Goal: Communication & Community: Participate in discussion

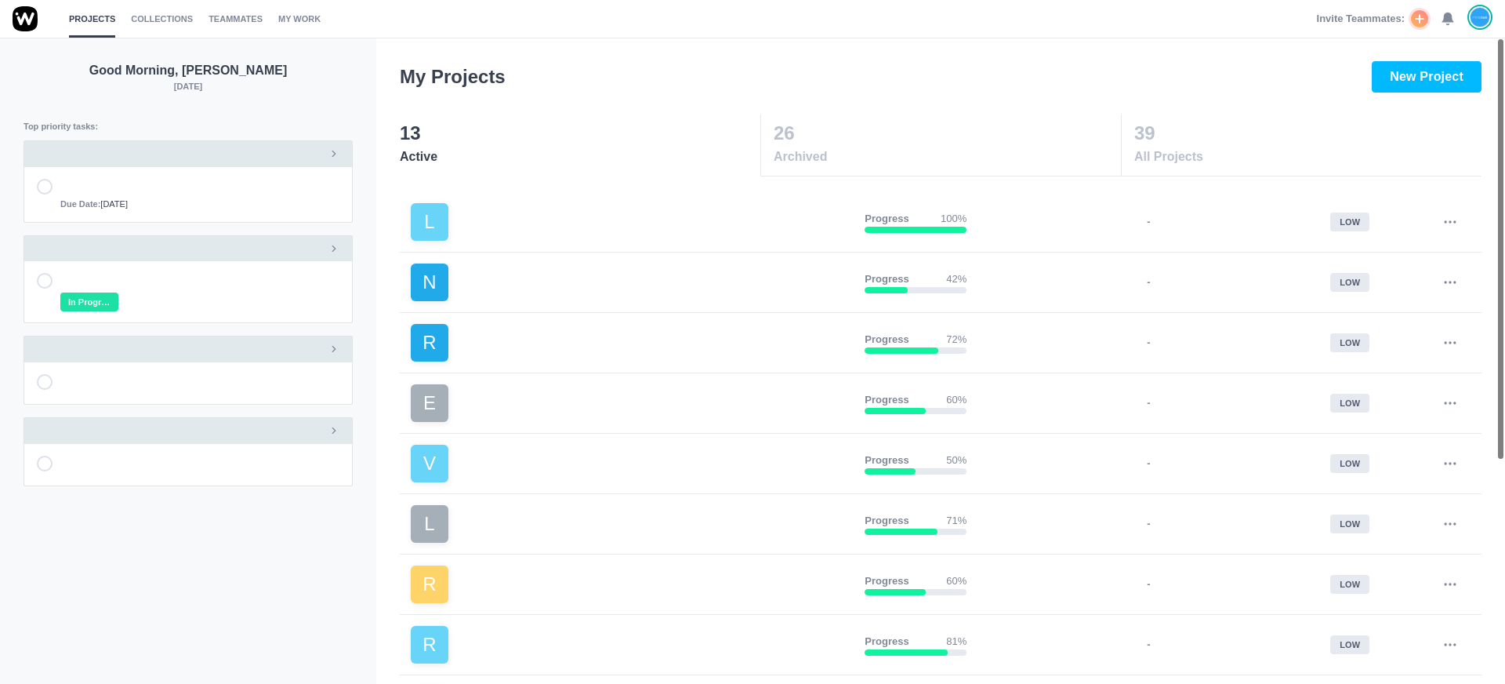
click at [1446, 16] on use at bounding box center [1447, 19] width 11 height 12
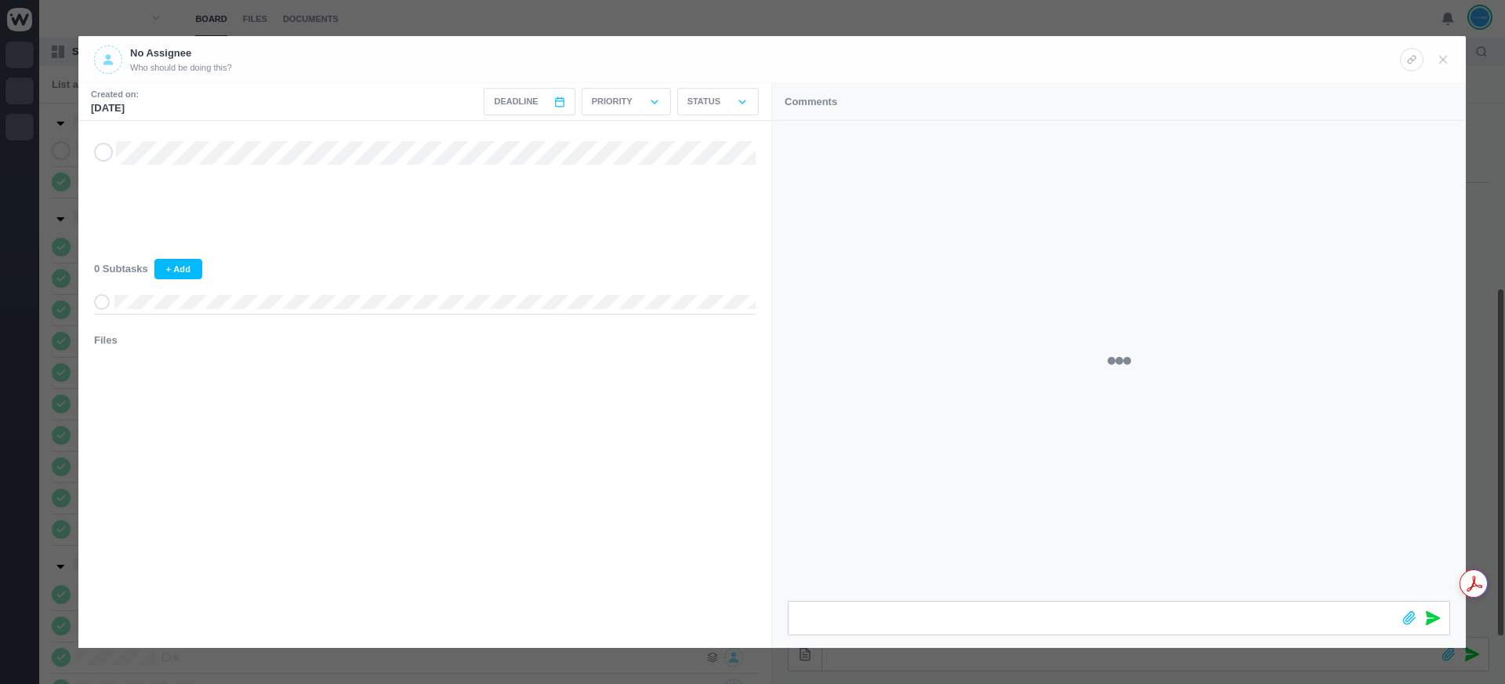
scroll to position [281, 0]
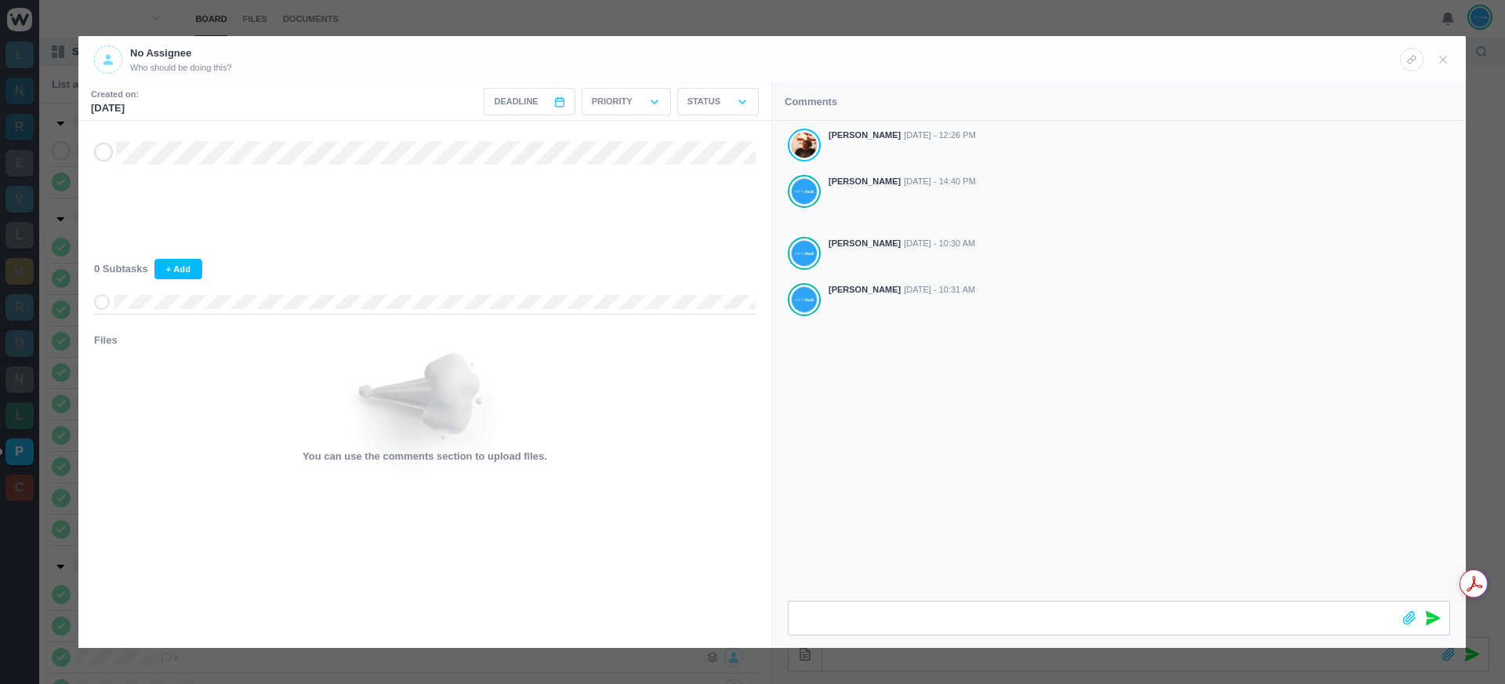
click at [725, 24] on div at bounding box center [752, 342] width 1505 height 684
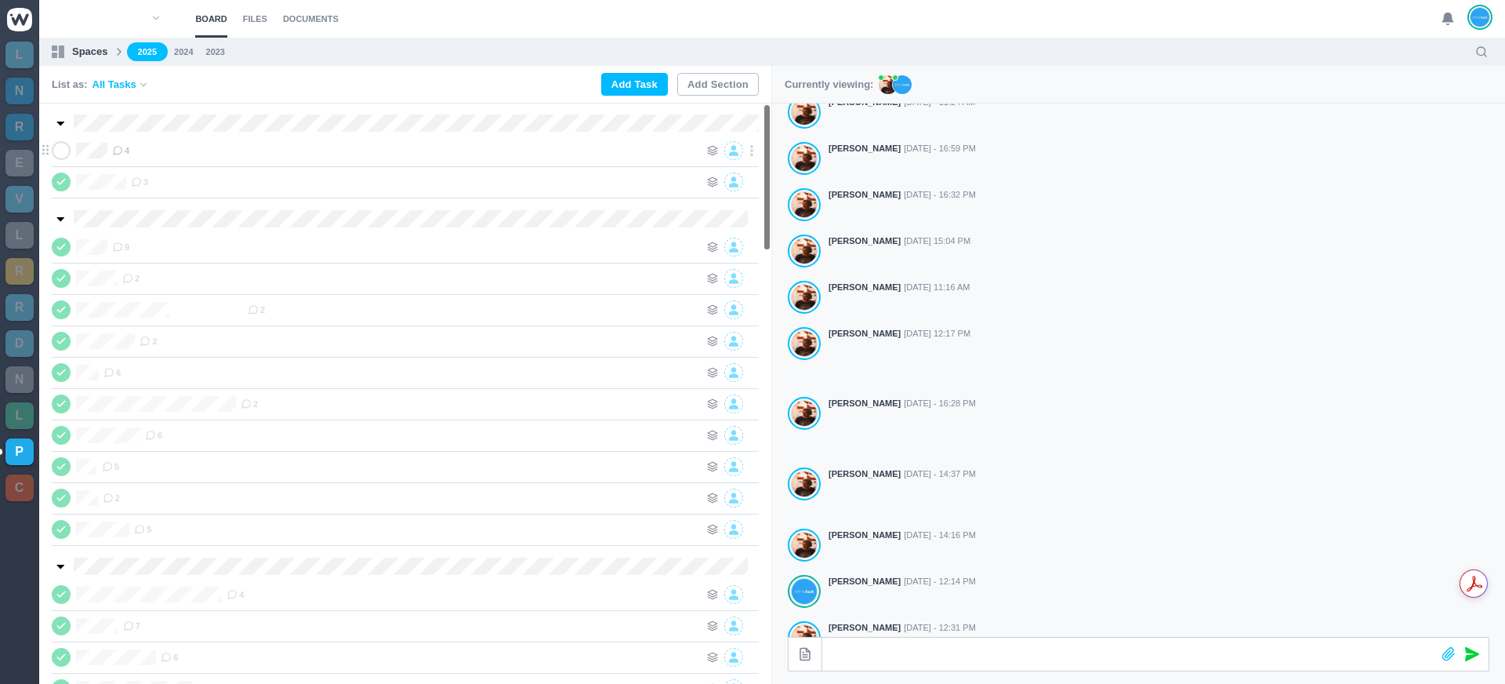
click at [125, 151] on span "4" at bounding box center [120, 150] width 17 height 13
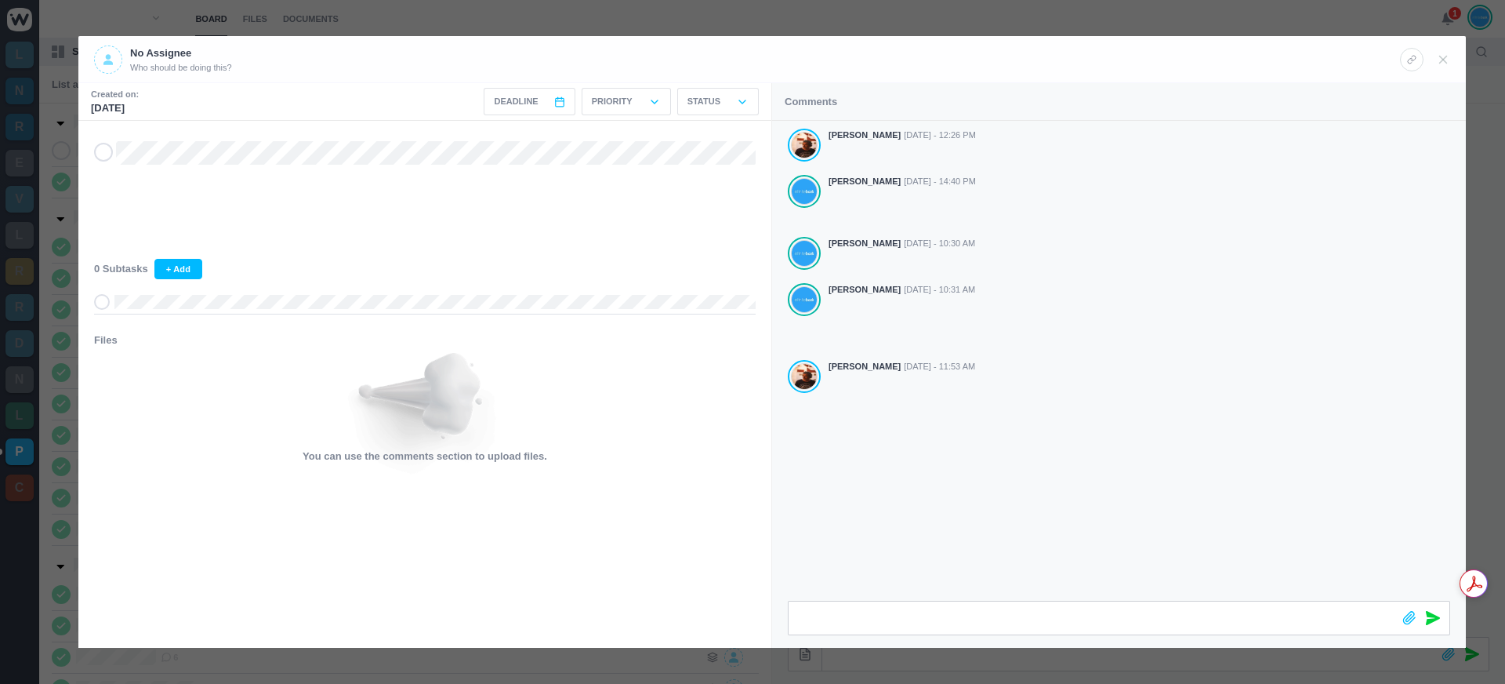
click at [1054, 484] on div "Antonio Lopes Aug 04 - 12:26 PM João Tosta Aug 04 - 14:40 PM João Tosta Aug 19 …" at bounding box center [1119, 361] width 694 height 480
click at [853, 459] on div "Antonio Lopes Aug 04 - 12:26 PM João Tosta Aug 04 - 14:40 PM João Tosta Aug 19 …" at bounding box center [1119, 361] width 694 height 480
click at [858, 19] on div at bounding box center [752, 342] width 1505 height 684
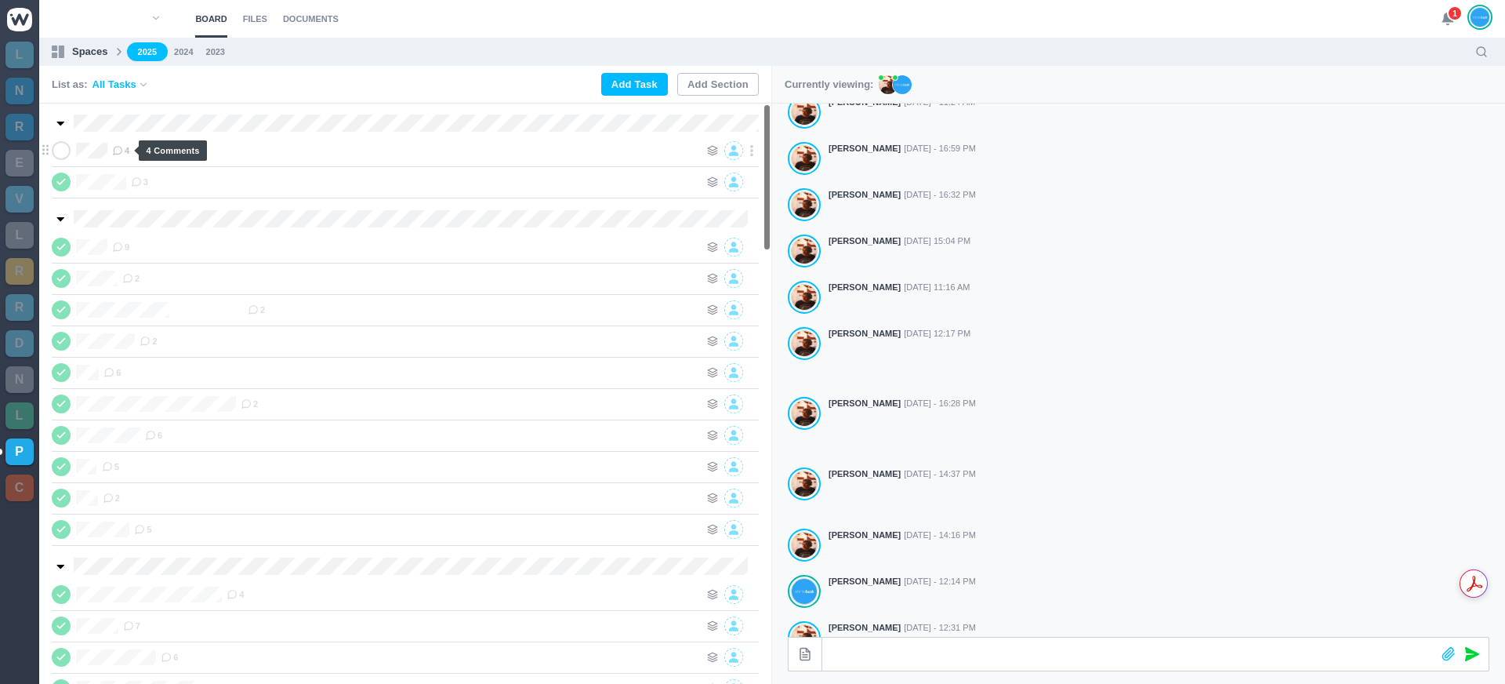
click at [129, 156] on span "4" at bounding box center [120, 150] width 17 height 13
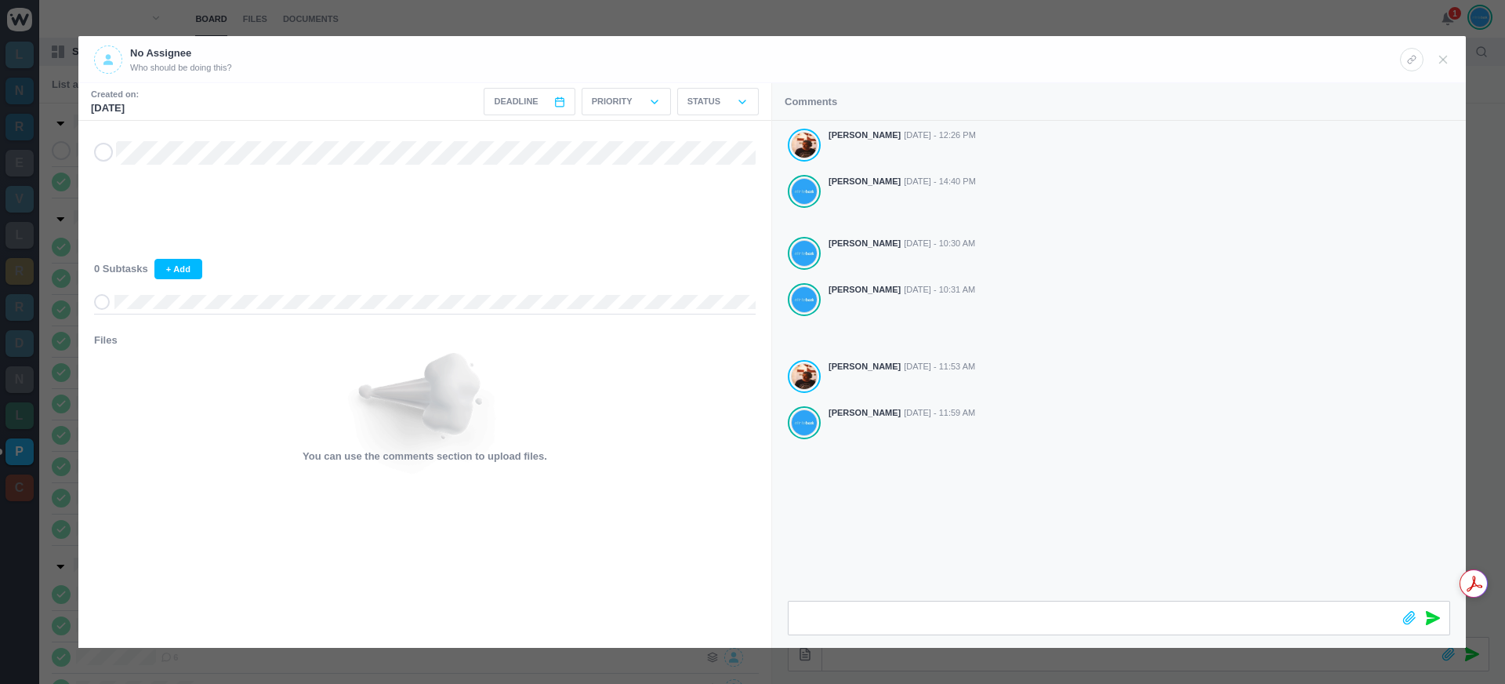
click at [1373, 15] on div at bounding box center [752, 342] width 1505 height 684
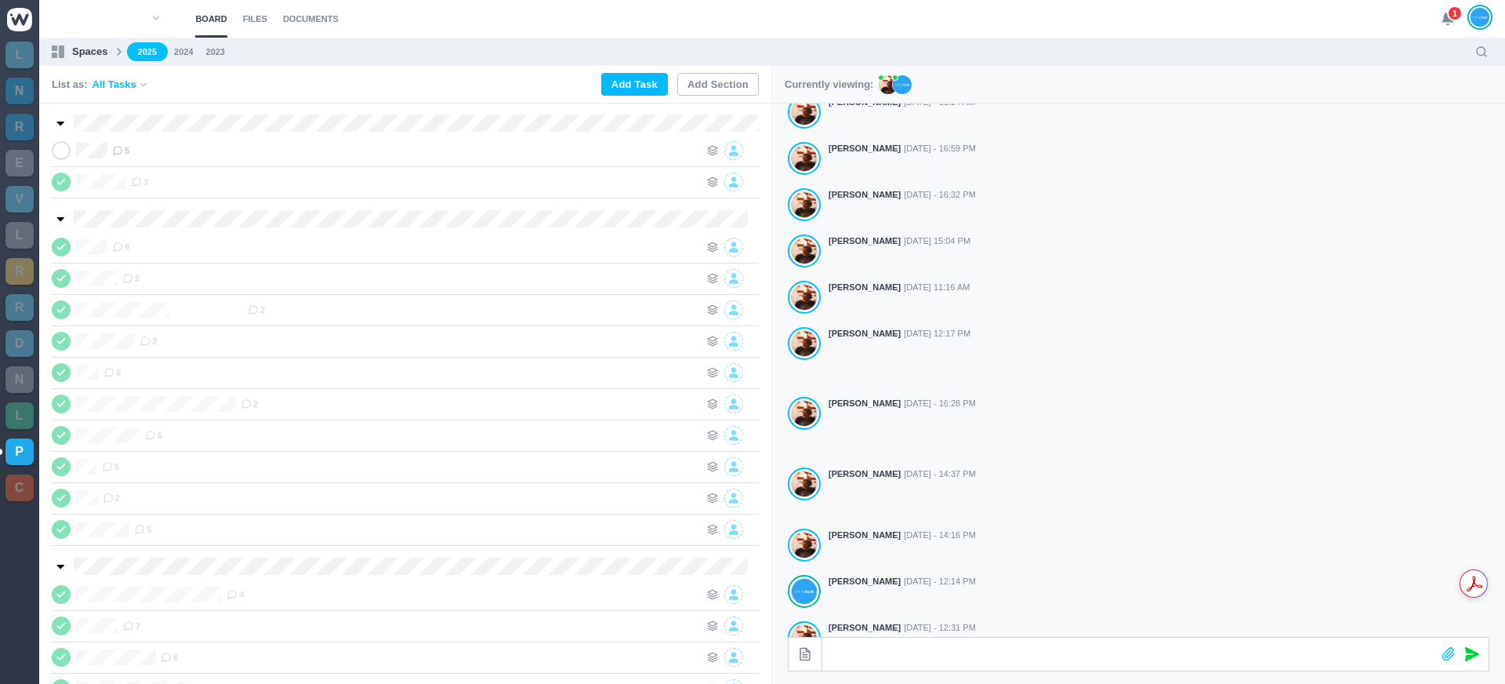
click at [1448, 14] on span "1" at bounding box center [1455, 13] width 16 height 16
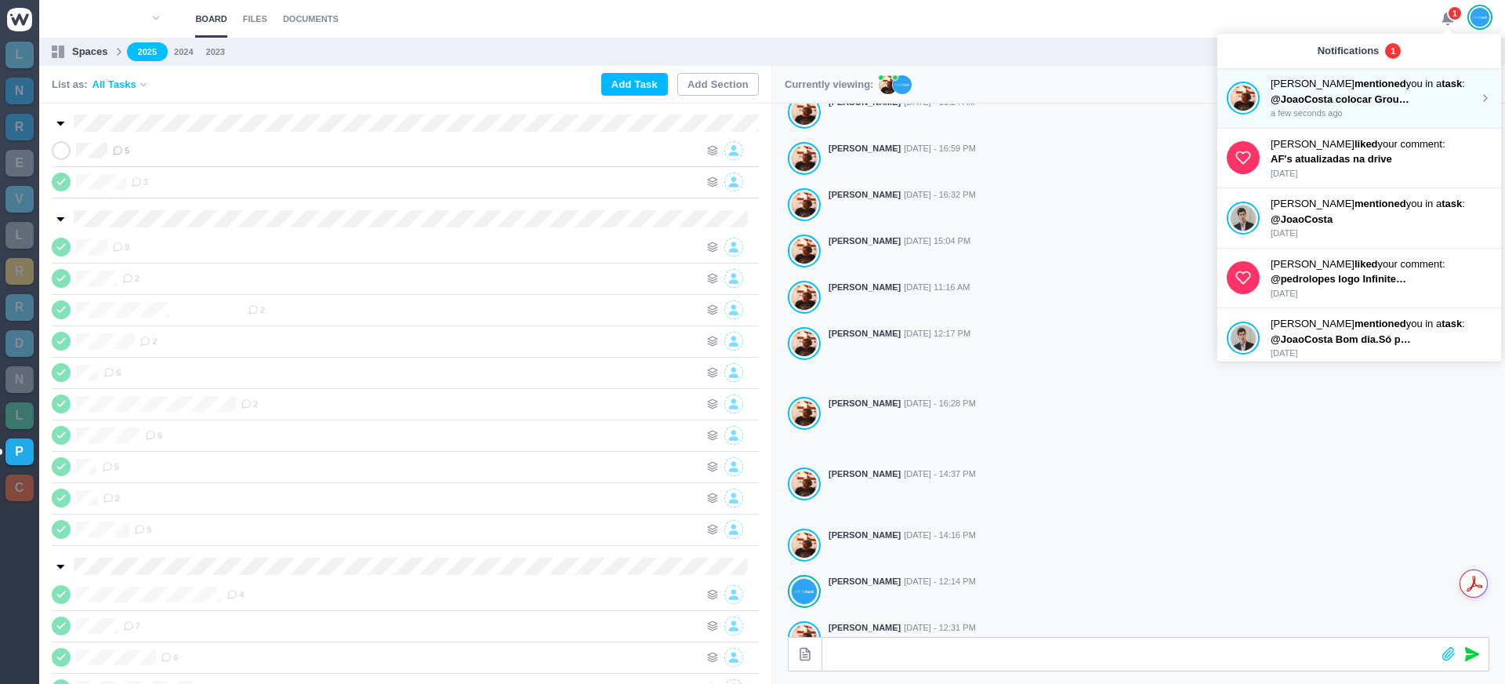
click at [1360, 98] on span "@JoaoCosta colocar Group P&C... e separar um bocadinho a imagem do texto" at bounding box center [1461, 99] width 380 height 12
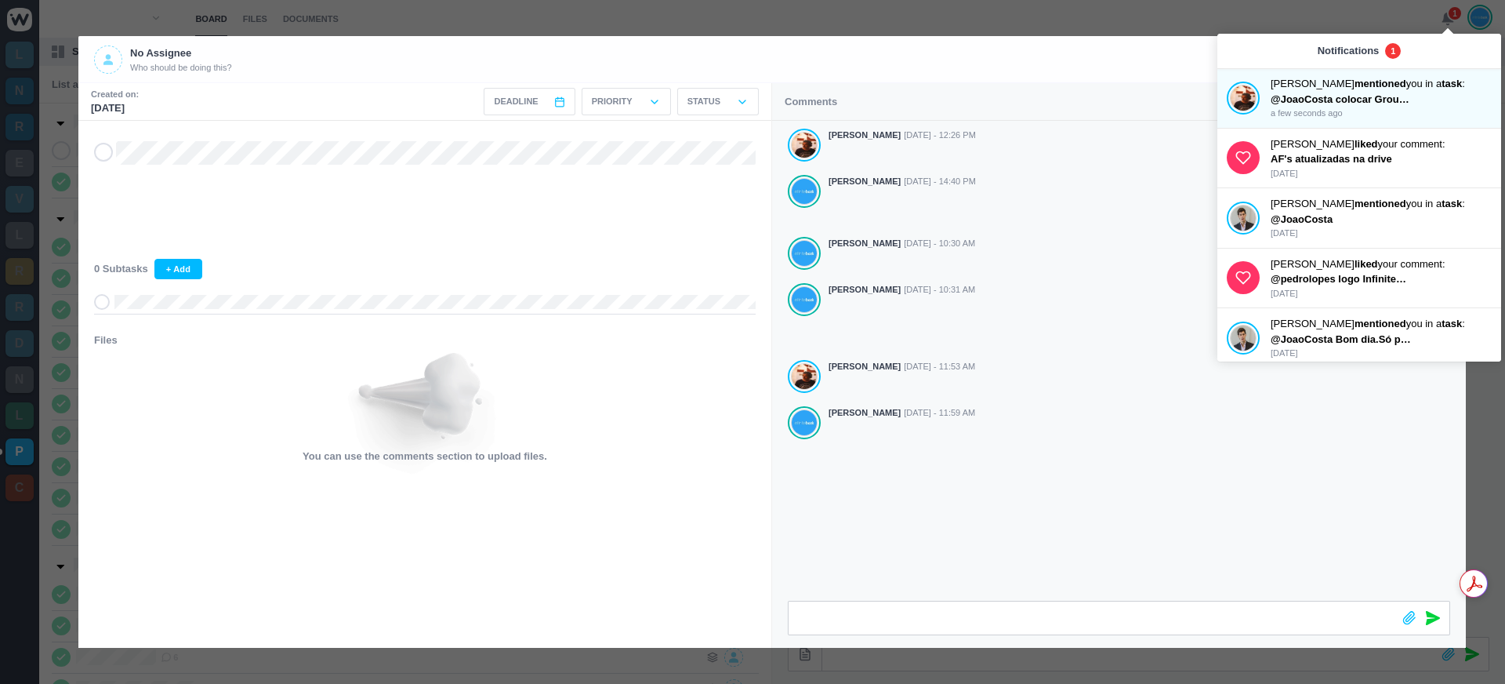
click at [993, 511] on div "Antonio Lopes Aug 04 - 12:26 PM João Tosta Aug 04 - 14:40 PM João Tosta Aug 19 …" at bounding box center [1119, 361] width 694 height 480
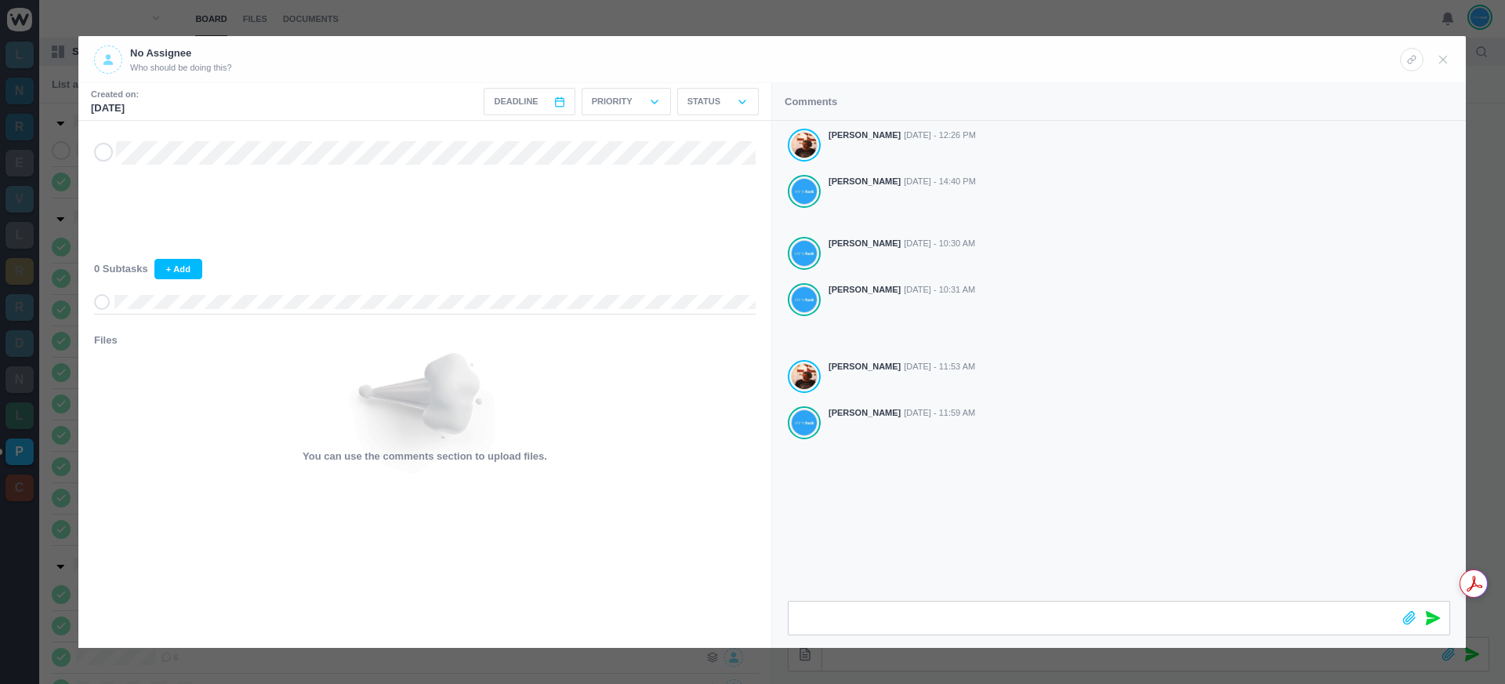
click at [861, 23] on div at bounding box center [752, 342] width 1505 height 684
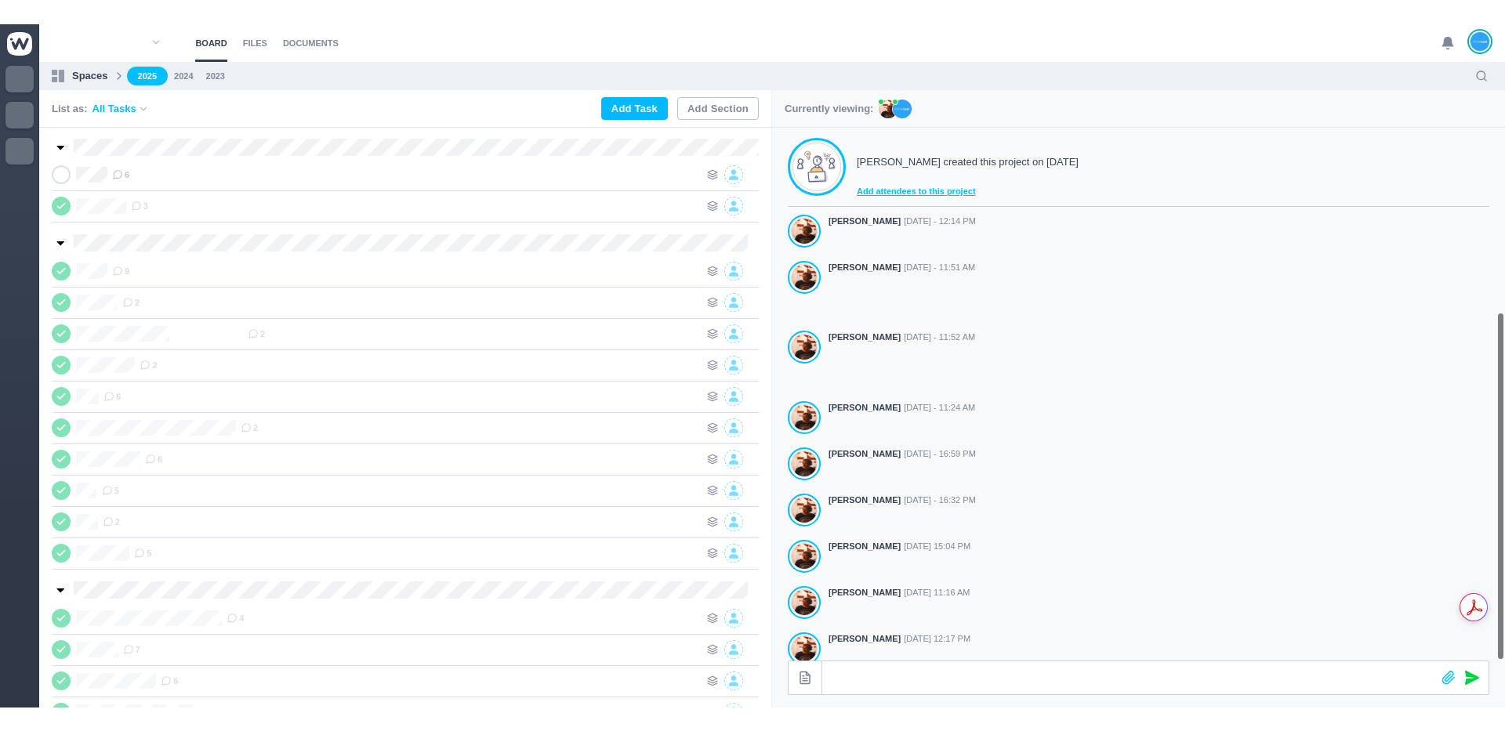
scroll to position [281, 0]
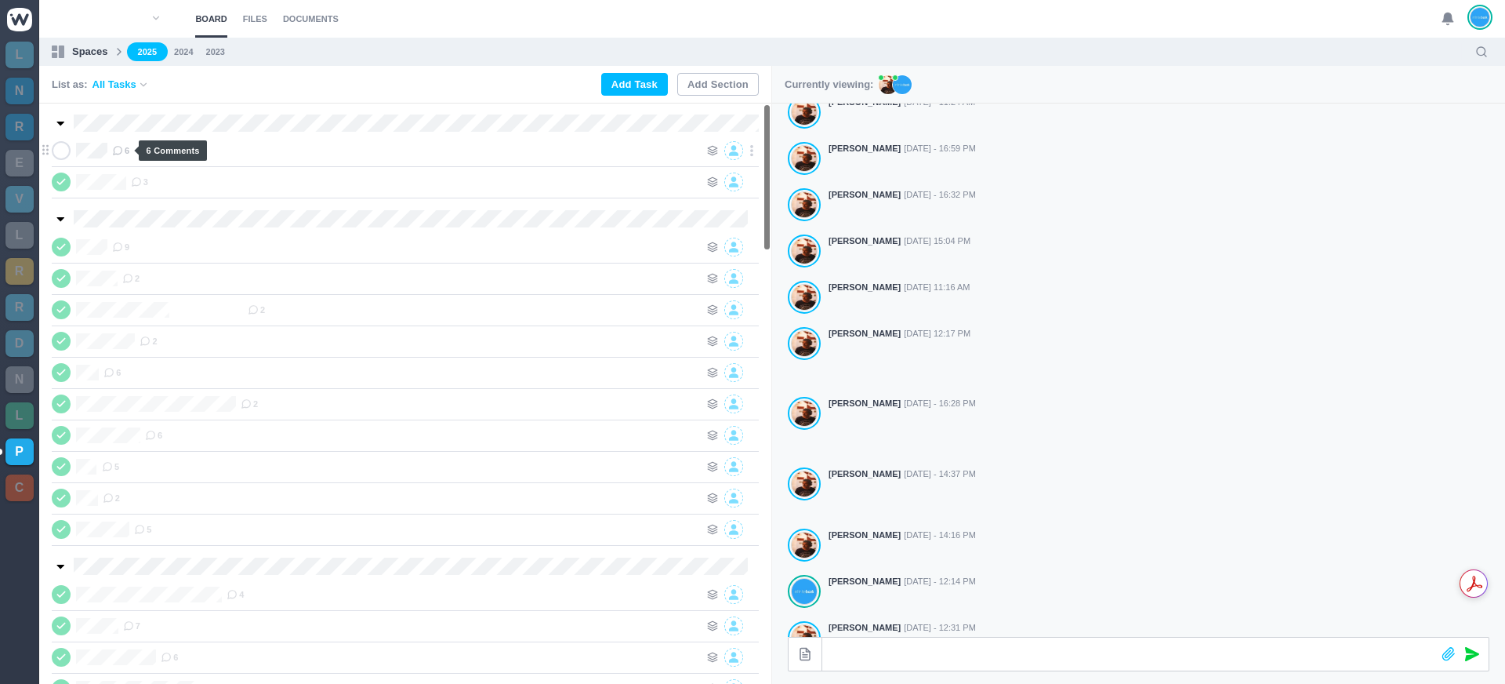
click at [125, 155] on span "6" at bounding box center [120, 150] width 17 height 13
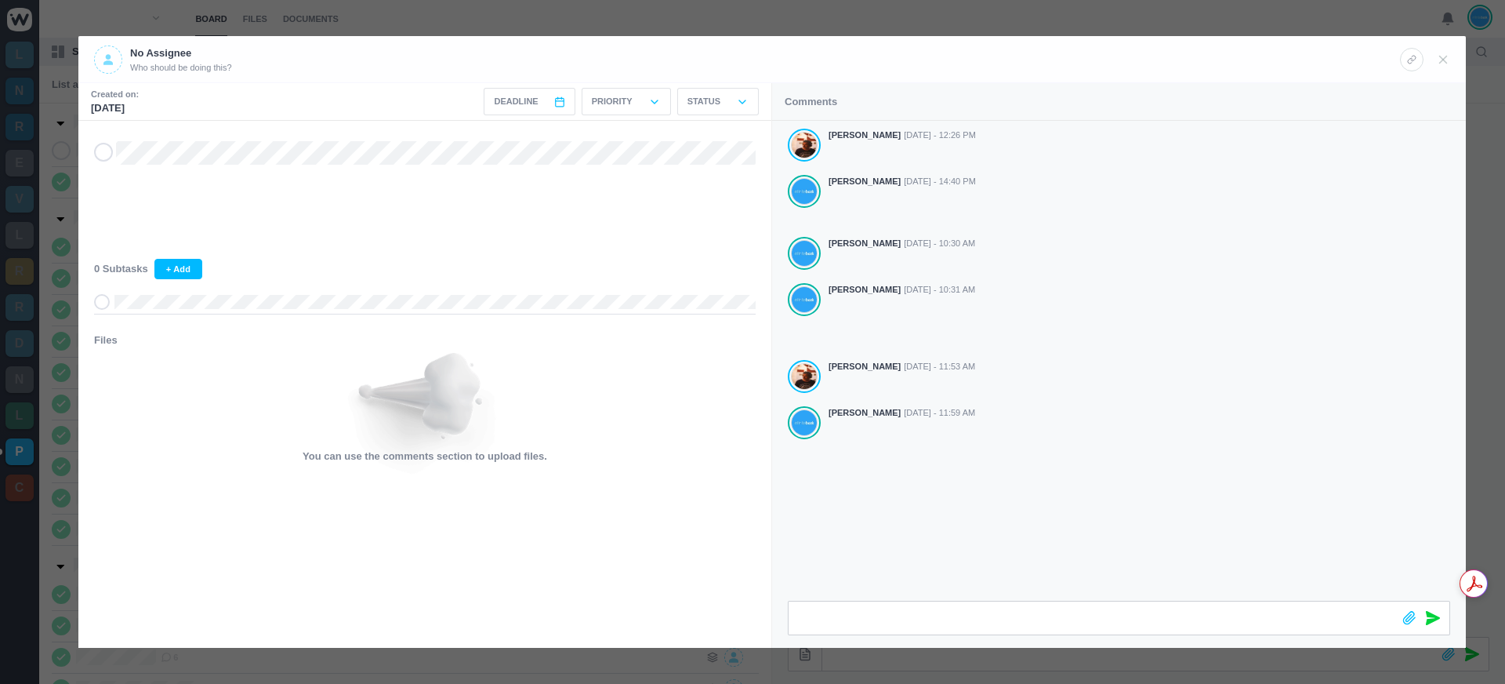
click at [1006, 13] on div at bounding box center [752, 342] width 1505 height 684
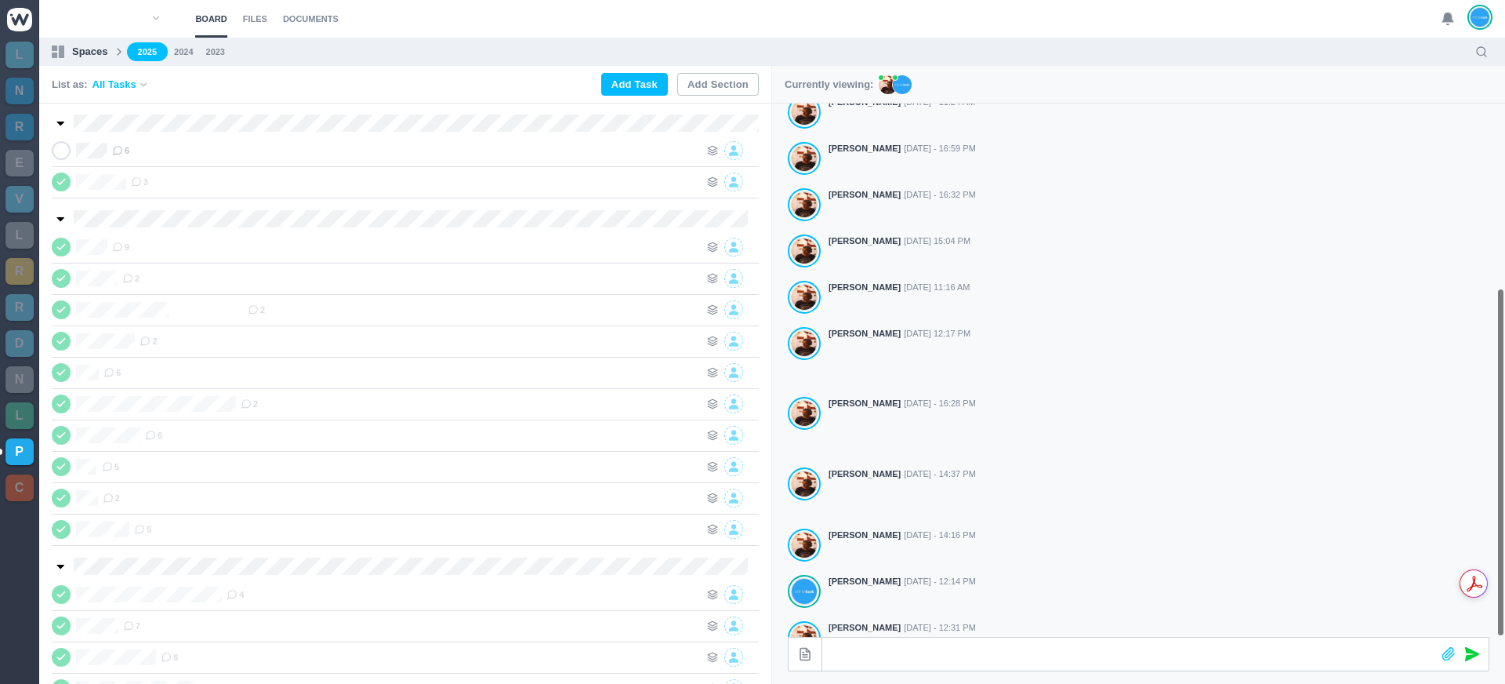
click at [1038, 9] on section "Board Files Documents 0 Board Files Documents" at bounding box center [772, 19] width 1466 height 38
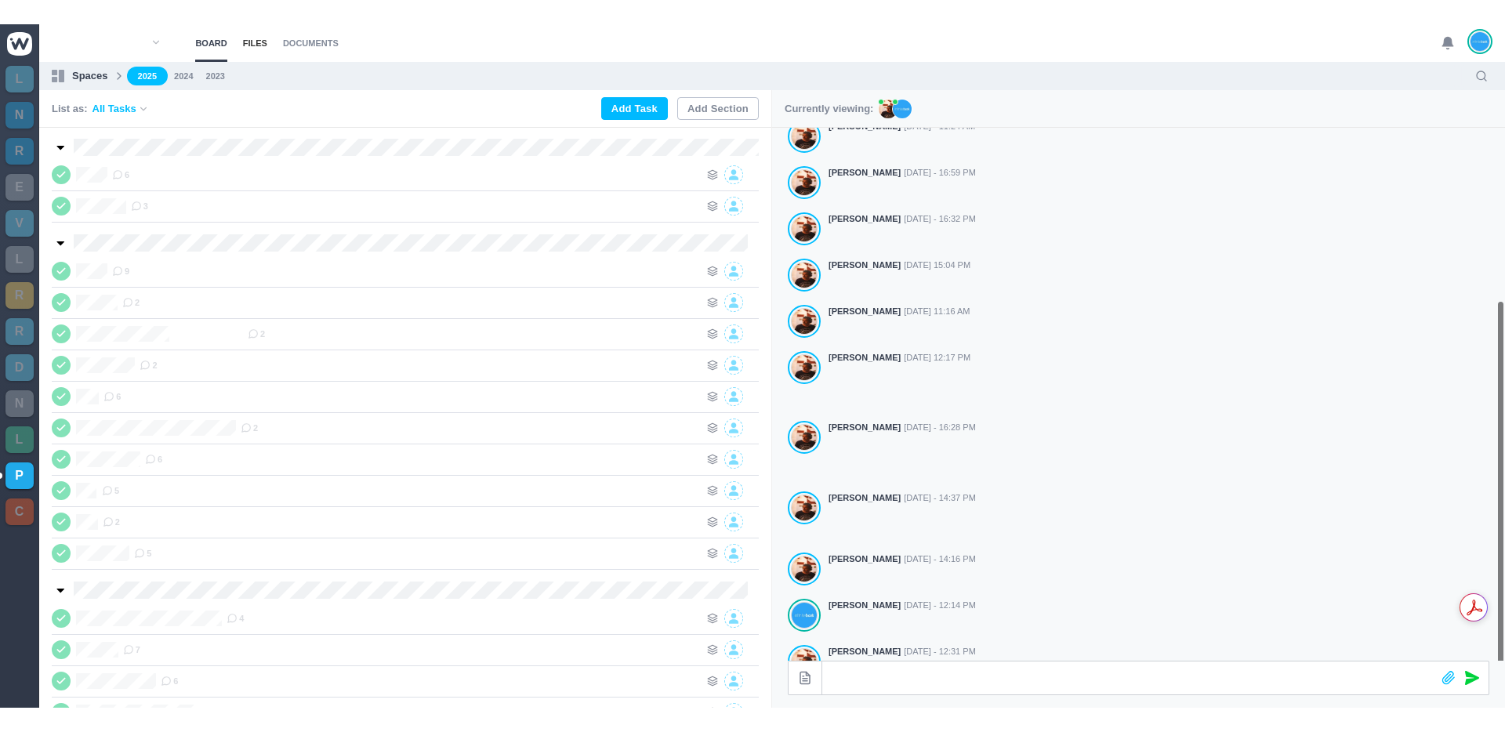
scroll to position [233, 0]
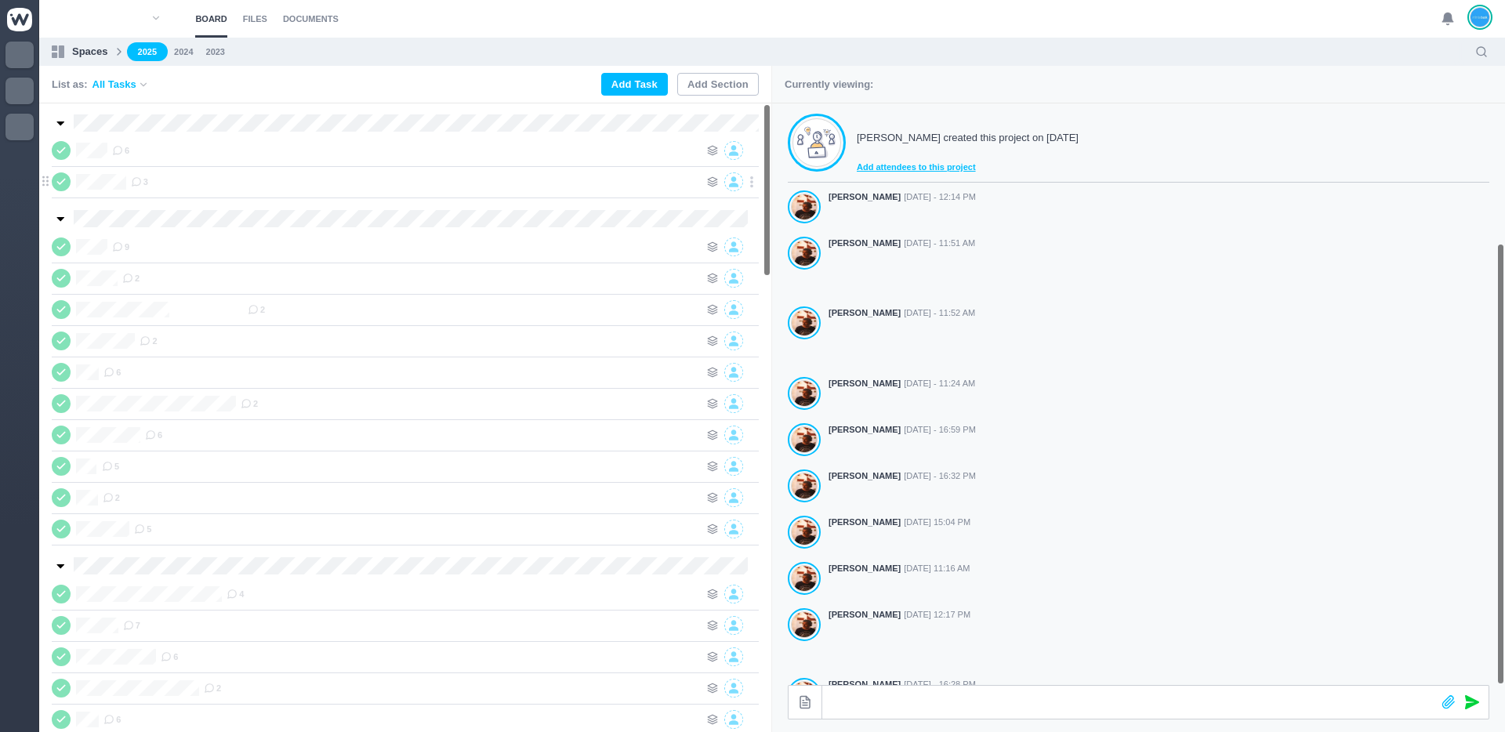
scroll to position [233, 0]
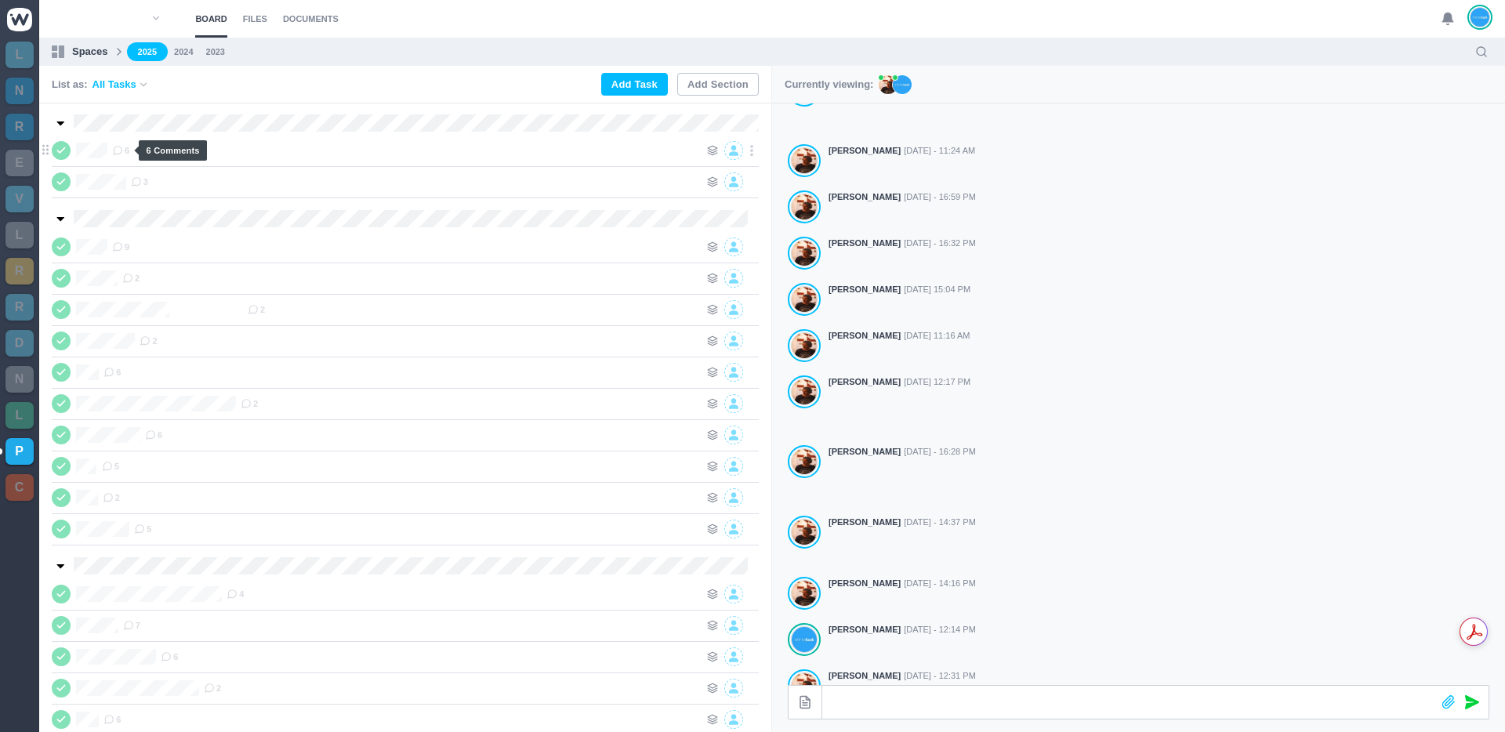
click at [118, 153] on icon at bounding box center [117, 150] width 11 height 11
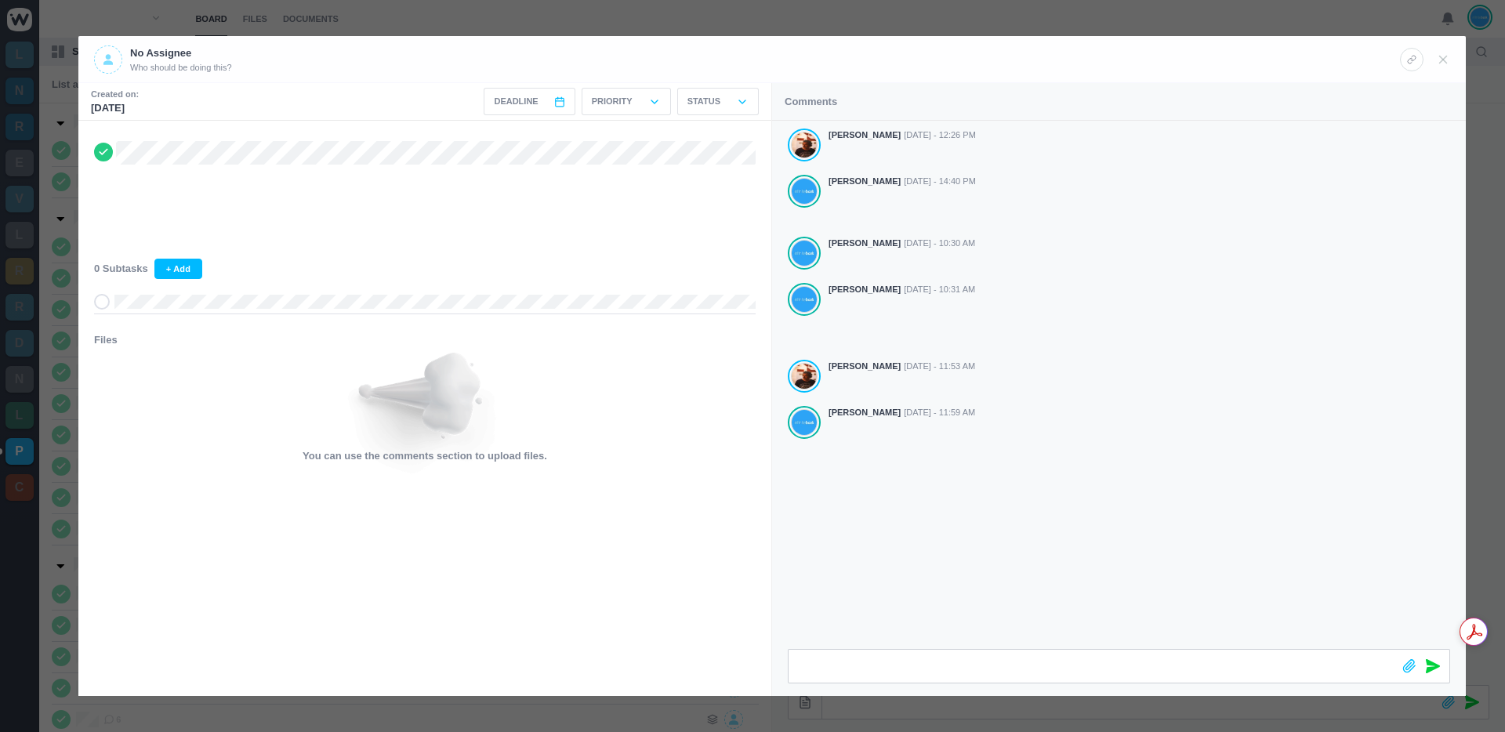
click at [978, 6] on div at bounding box center [752, 366] width 1505 height 732
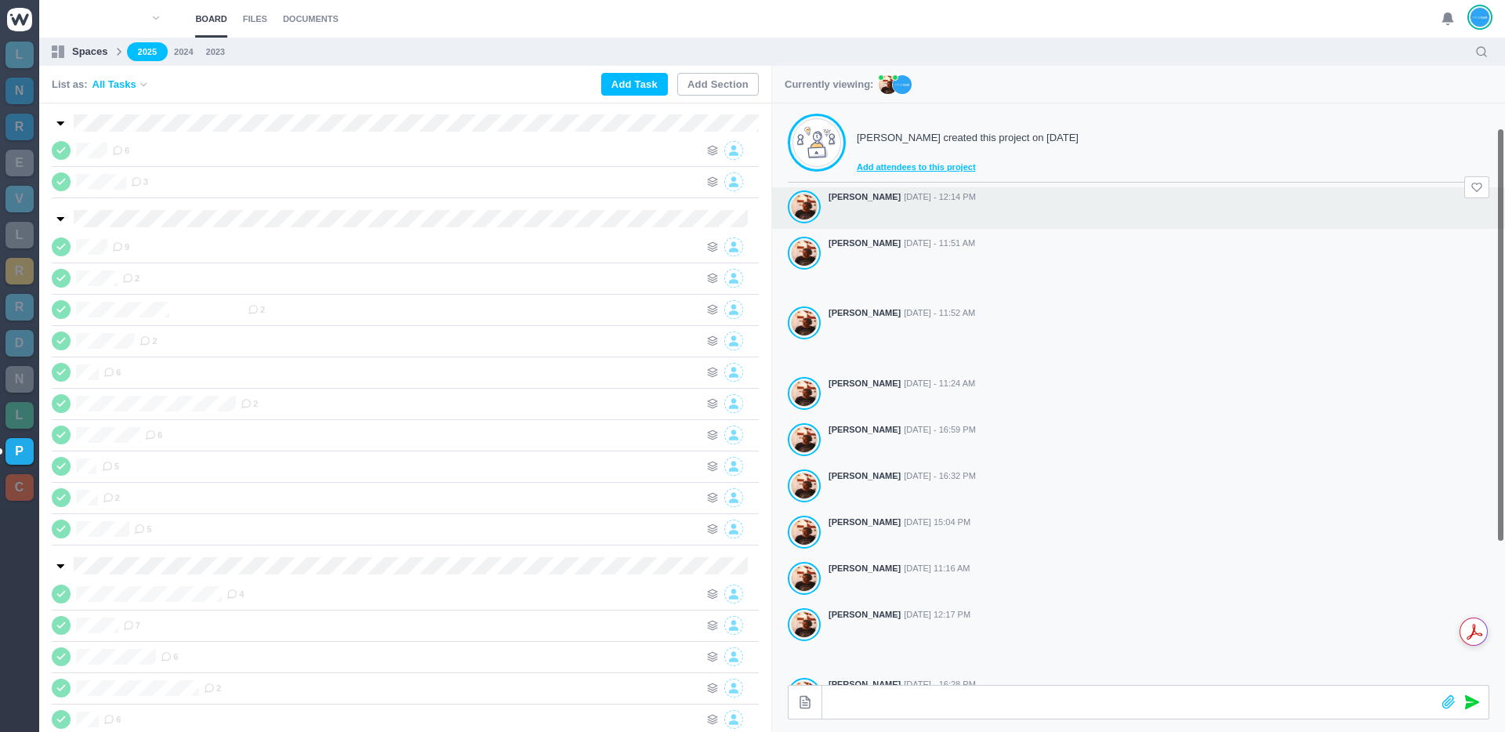
scroll to position [34, 0]
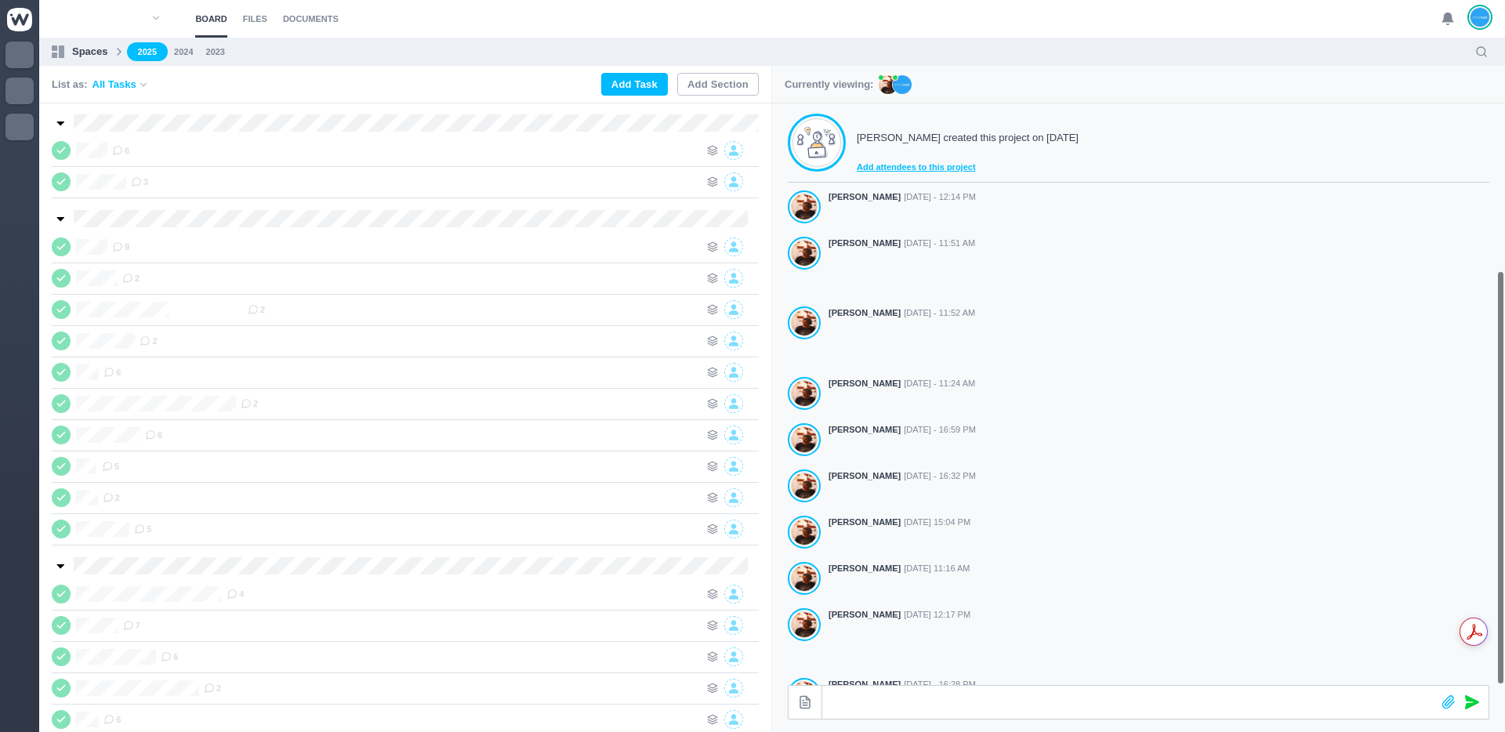
scroll to position [233, 0]
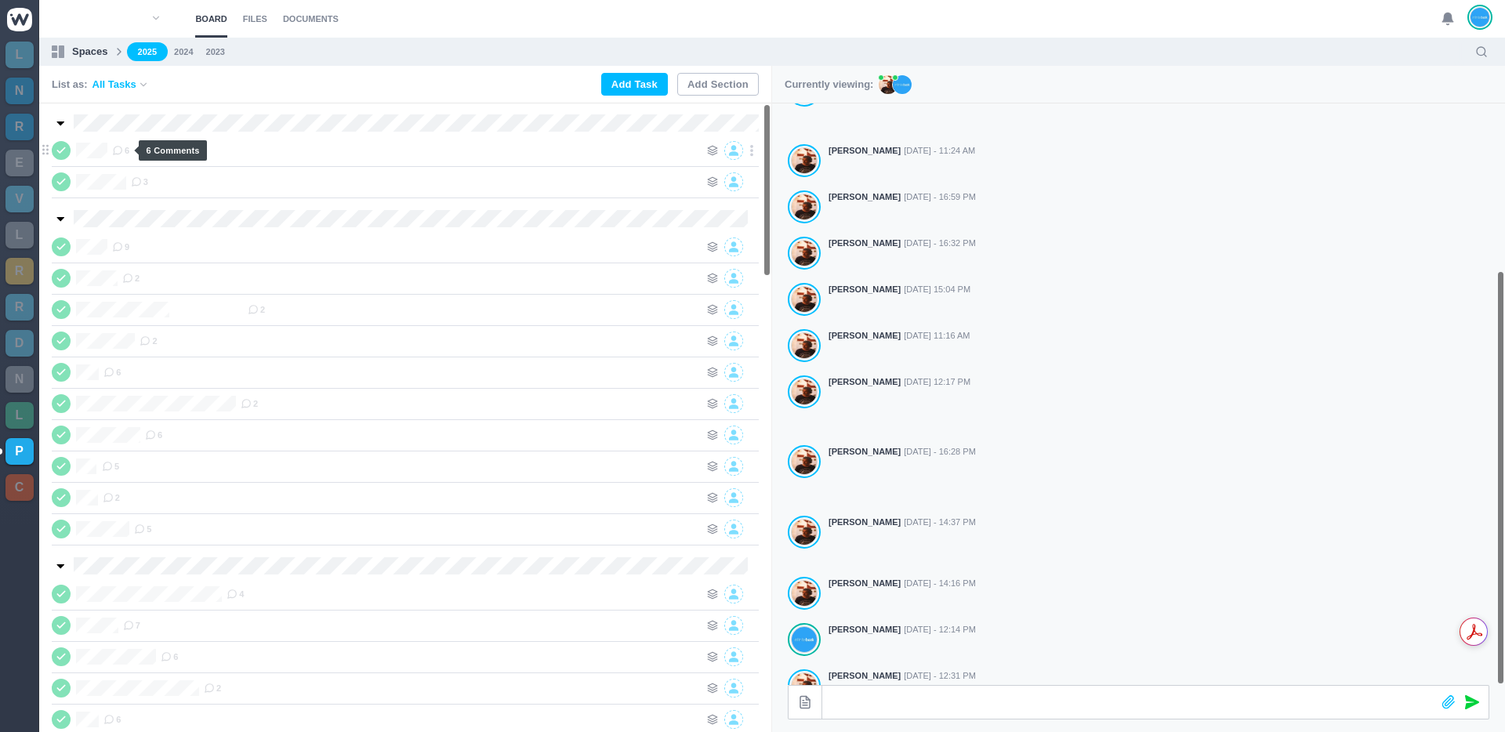
click at [119, 147] on icon at bounding box center [117, 150] width 11 height 11
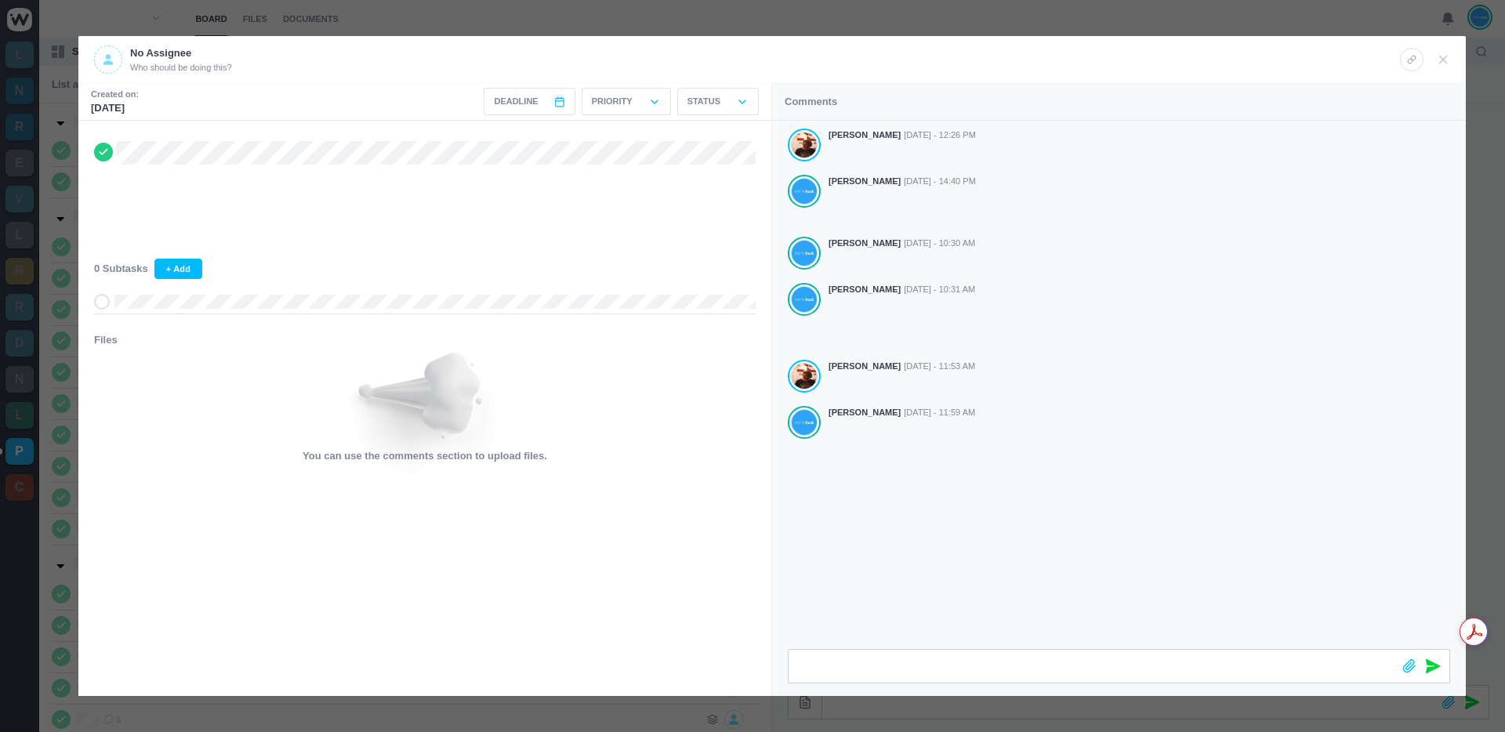
click at [945, 18] on div at bounding box center [752, 366] width 1505 height 732
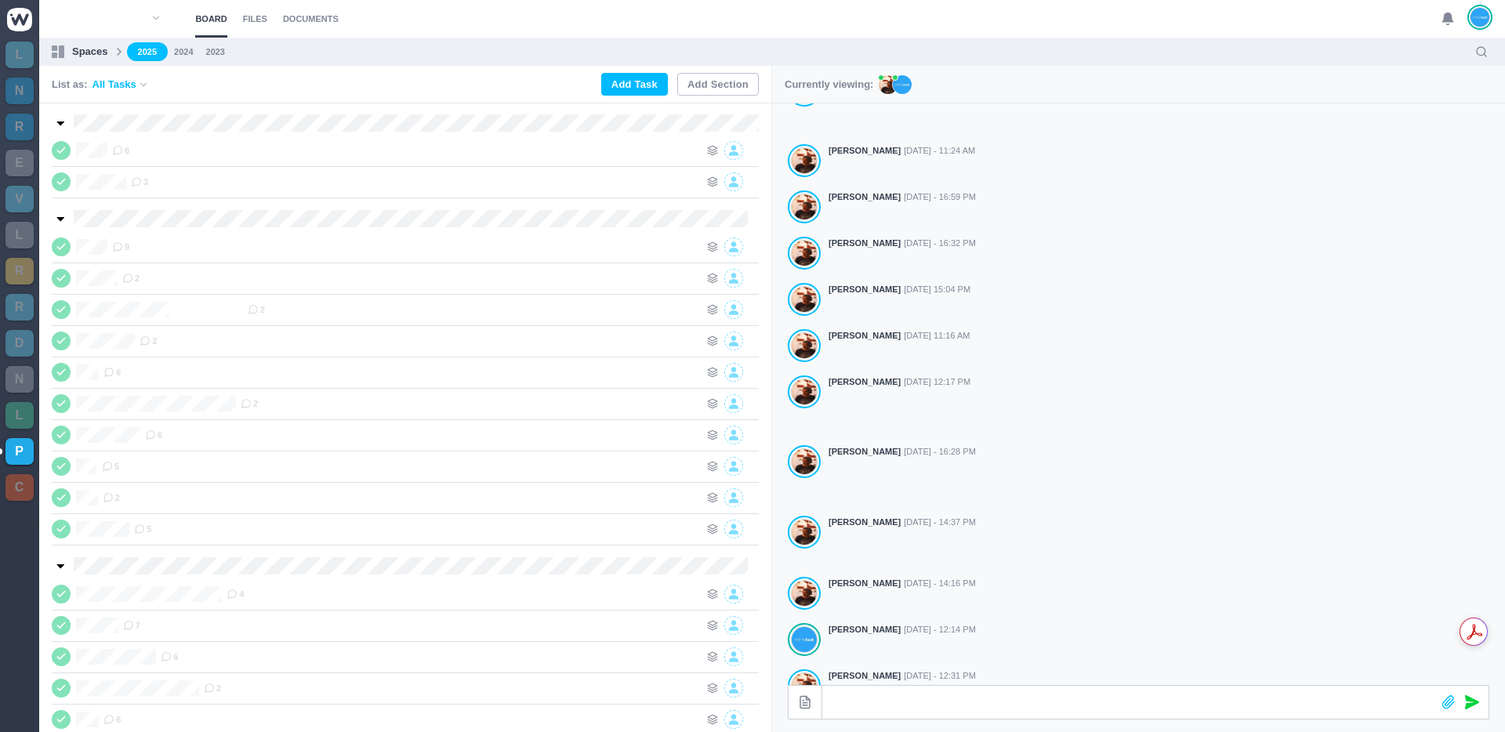
click at [912, 38] on nav "Spaces 2025 2024 2023" at bounding box center [772, 52] width 1466 height 28
